Goal: Find specific page/section: Find specific page/section

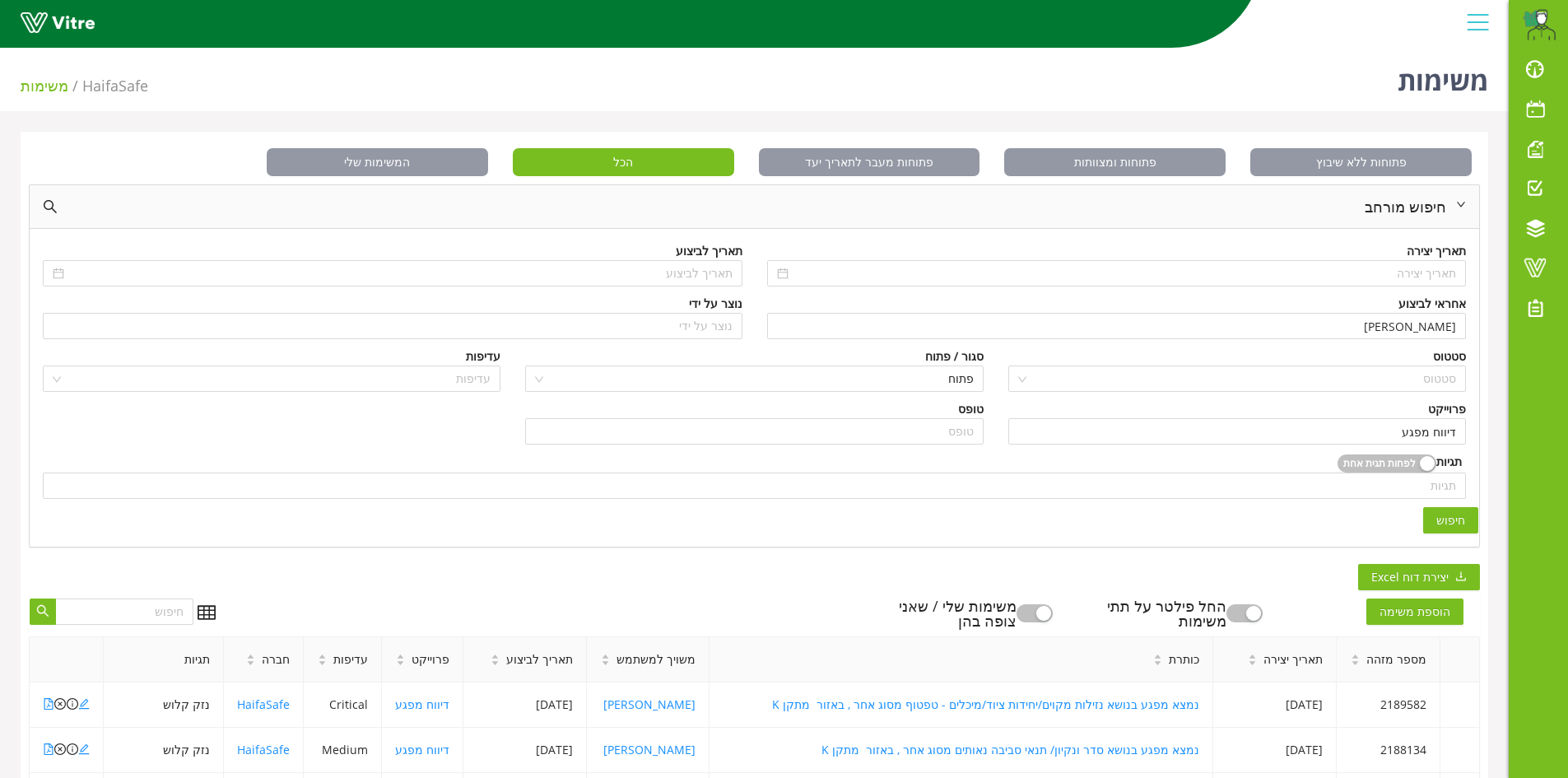
scroll to position [288, 0]
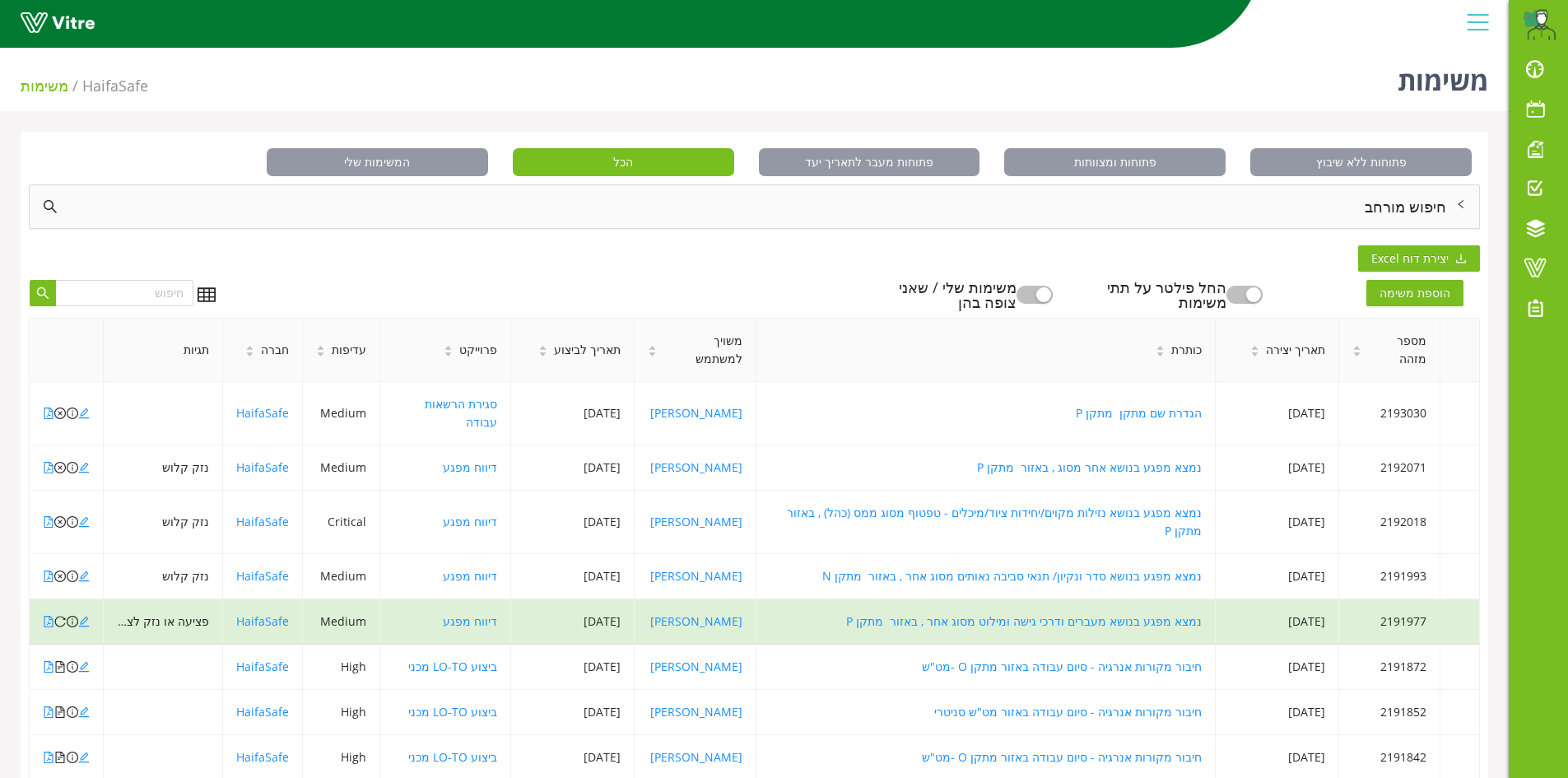
click at [1422, 210] on div "חיפוש מורחב" at bounding box center [754, 206] width 1449 height 42
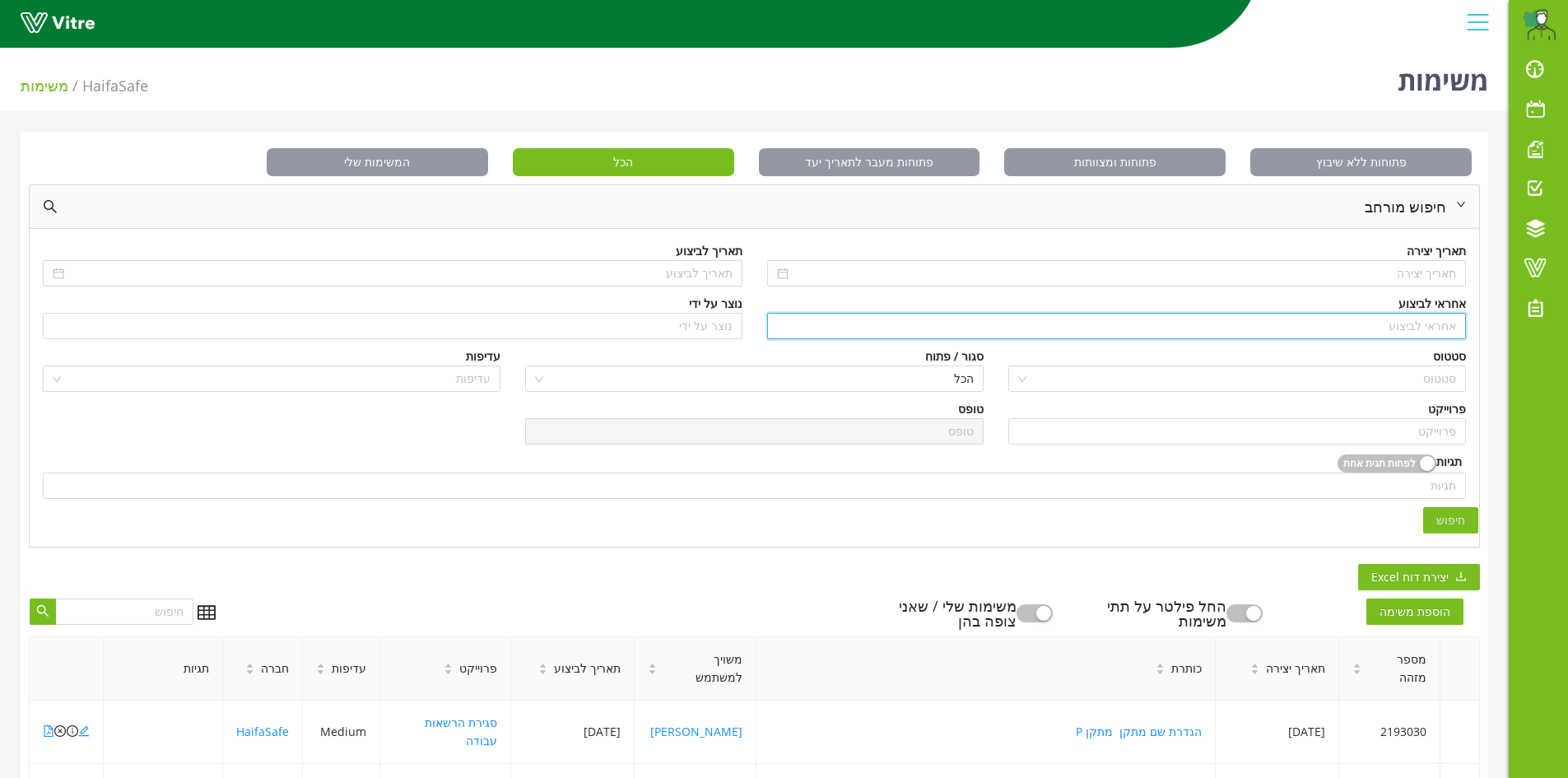
click at [1420, 330] on input "search" at bounding box center [1117, 327] width 679 height 25
click at [1428, 357] on div "[PERSON_NAME]" at bounding box center [1115, 359] width 679 height 18
type input "[PERSON_NAME]"
click at [1446, 431] on input "search" at bounding box center [1237, 431] width 438 height 25
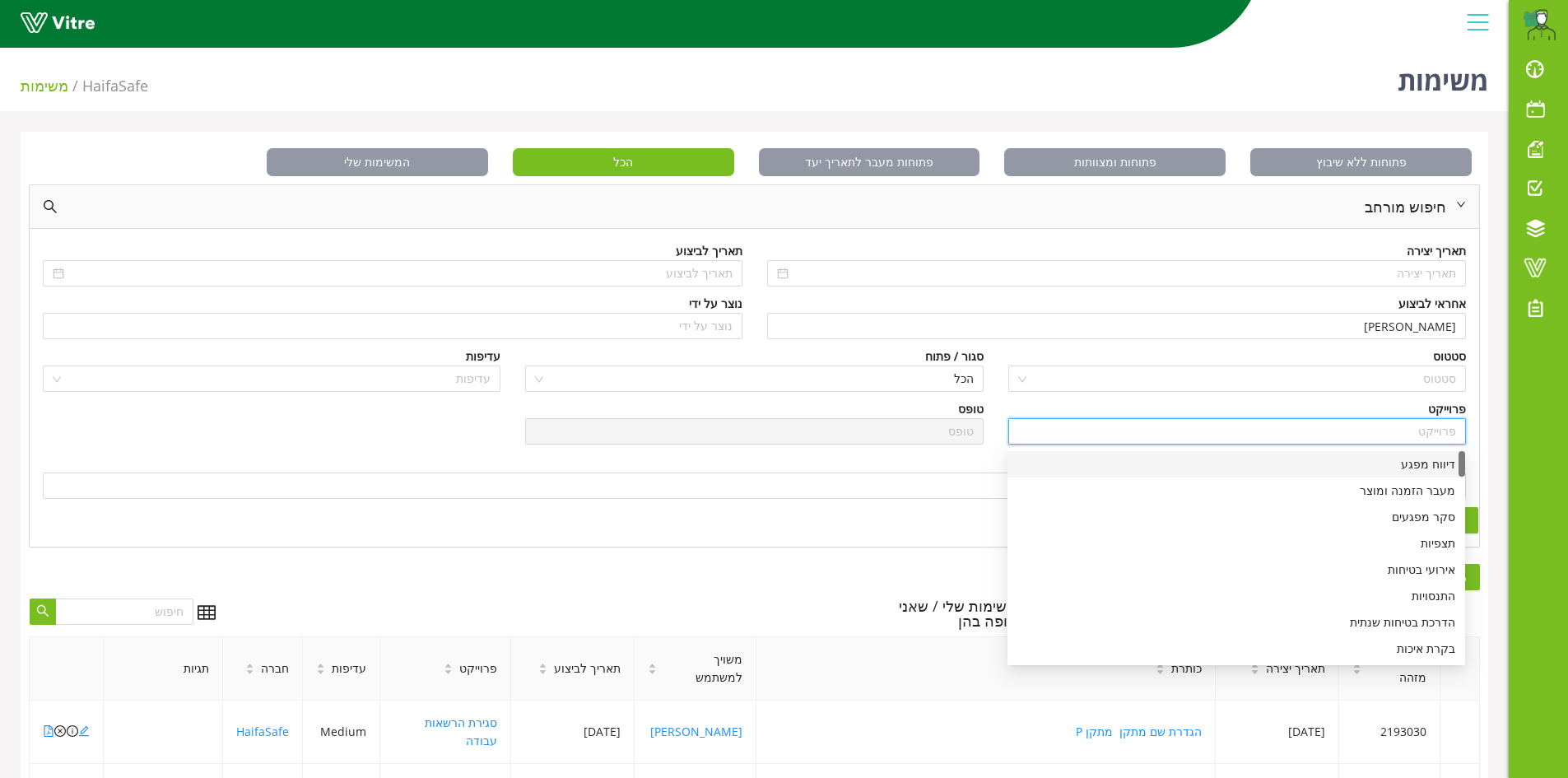
click at [1414, 466] on div "דיווח מפגע" at bounding box center [1237, 465] width 438 height 18
type input "דיווח מפגע"
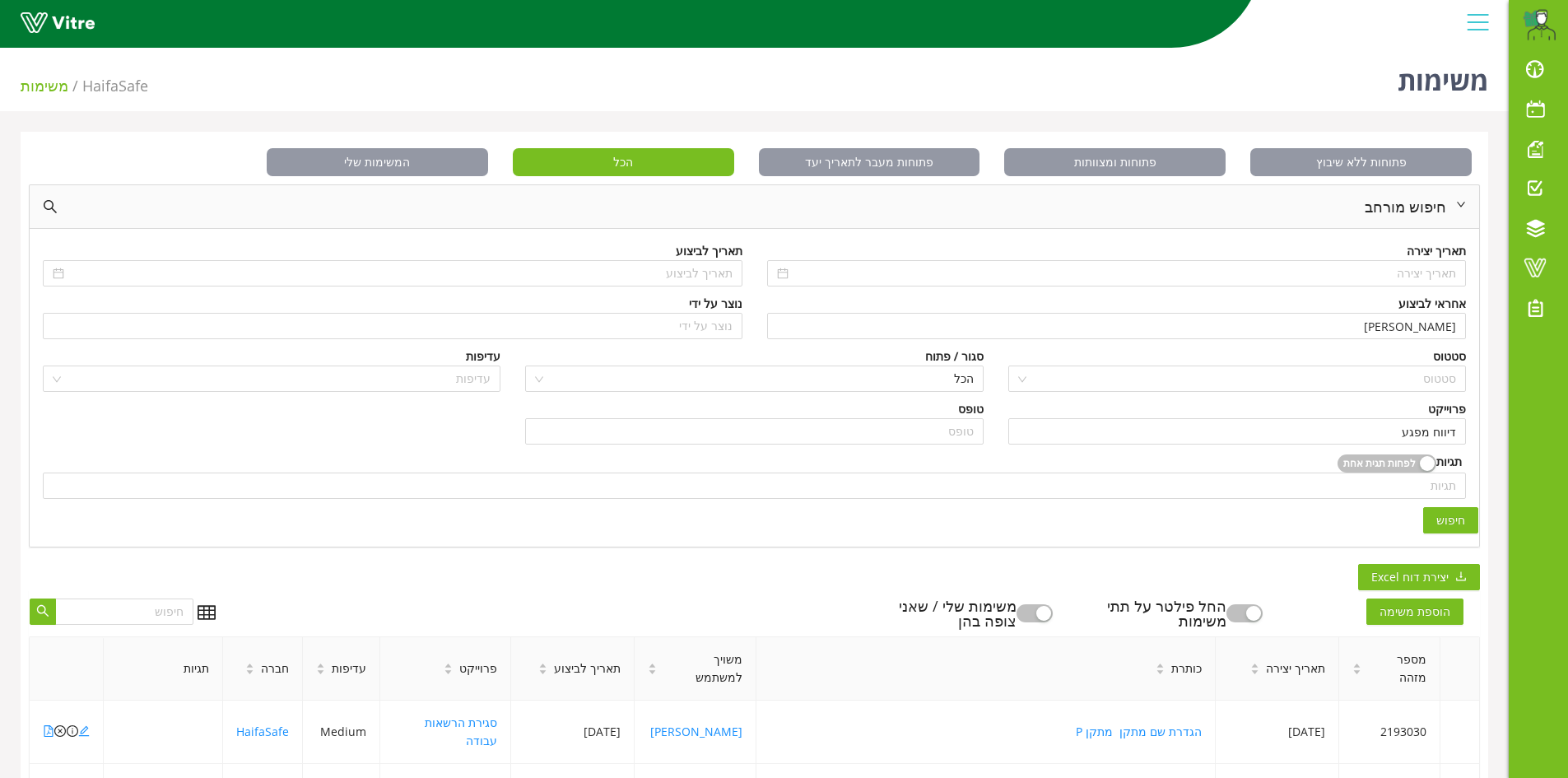
click at [1442, 523] on span "חיפוש" at bounding box center [1451, 521] width 29 height 18
